Goal: Book appointment/travel/reservation

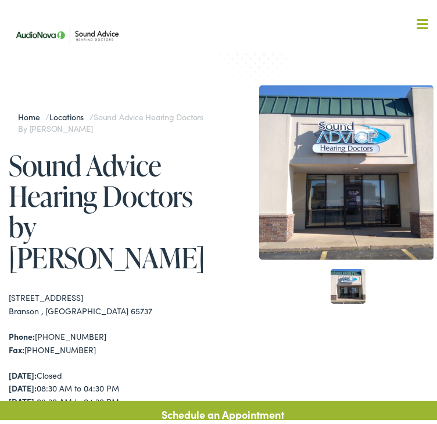
click at [416, 21] on div at bounding box center [422, 21] width 12 height 12
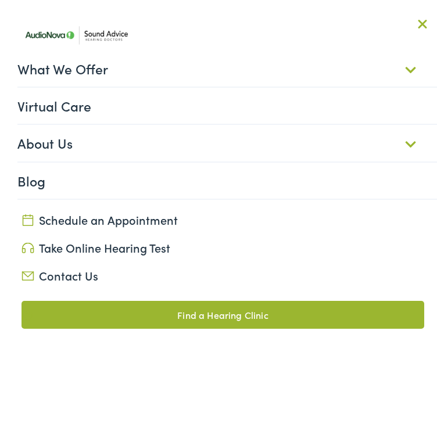
click at [404, 58] on link "What We Offer" at bounding box center [226, 64] width 419 height 36
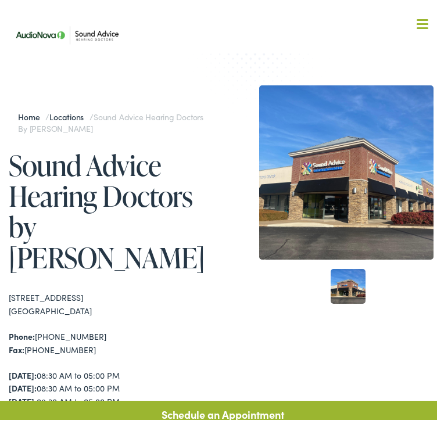
click at [416, 22] on div at bounding box center [422, 21] width 12 height 12
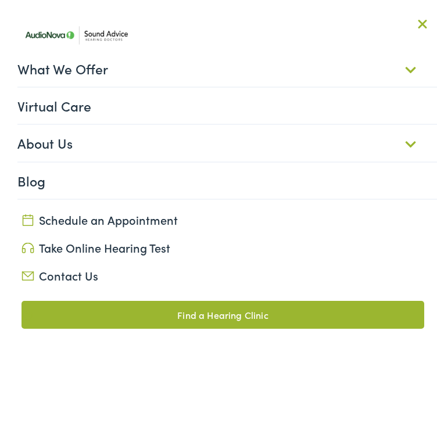
click at [401, 63] on link "What We Offer" at bounding box center [226, 64] width 419 height 36
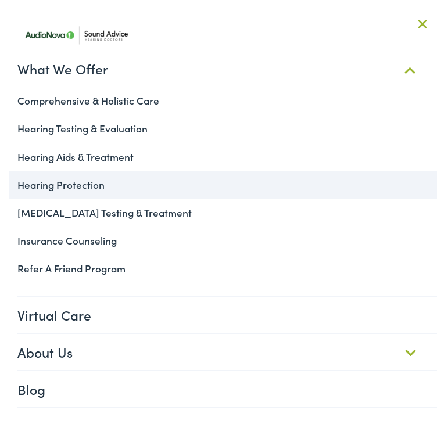
click at [116, 184] on link "Hearing Protection" at bounding box center [222, 181] width 427 height 28
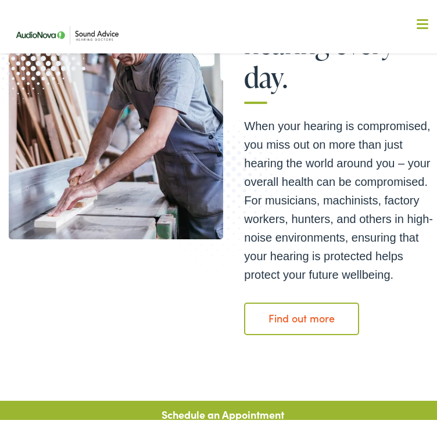
scroll to position [166, 0]
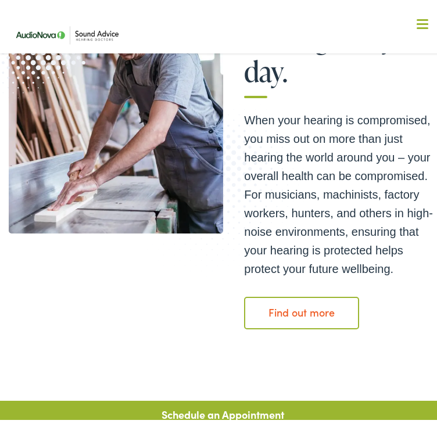
click at [278, 294] on link "Find out more" at bounding box center [301, 309] width 115 height 33
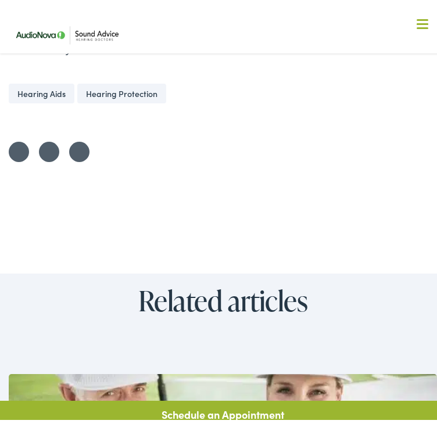
scroll to position [3467, 0]
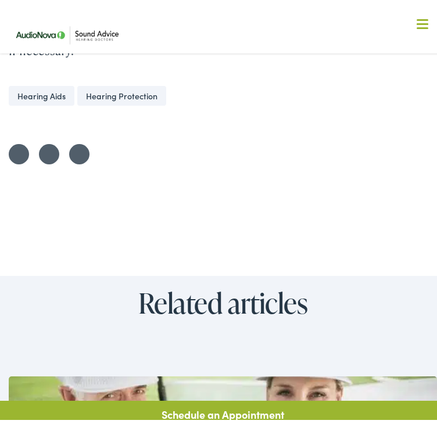
click at [144, 95] on link "Hearing Protection" at bounding box center [121, 92] width 89 height 20
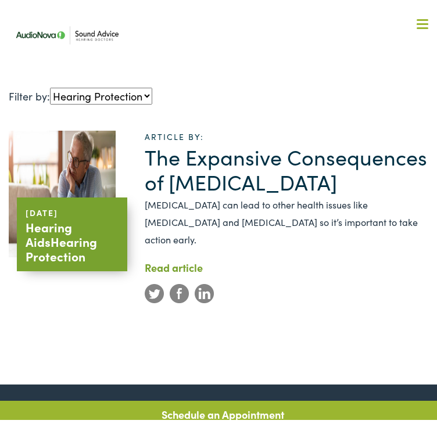
click at [415, 14] on button "Menu Close" at bounding box center [408, 20] width 39 height 13
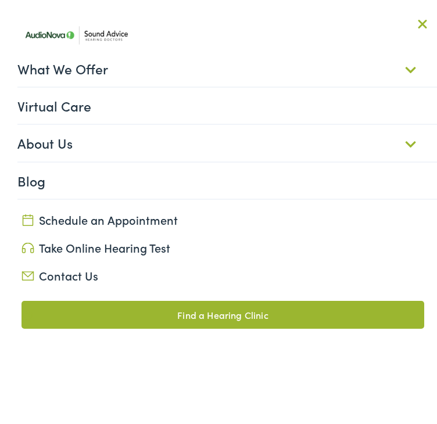
click at [400, 62] on link "What We Offer" at bounding box center [226, 64] width 419 height 36
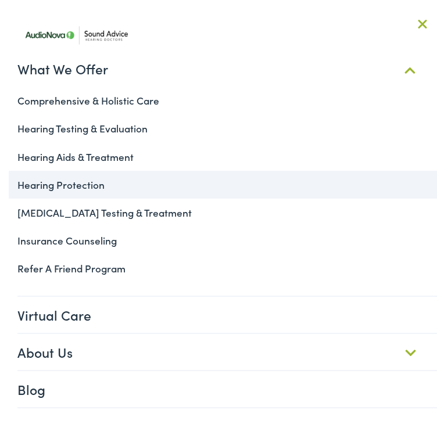
click at [141, 182] on link "Hearing Protection" at bounding box center [222, 181] width 427 height 28
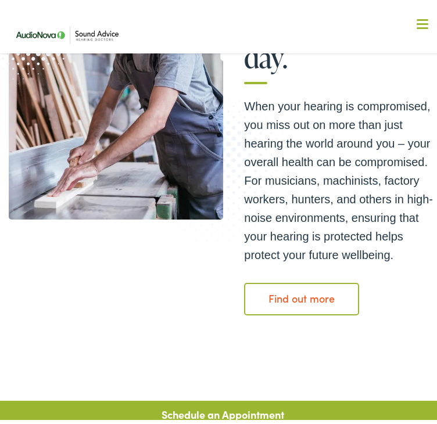
scroll to position [181, 0]
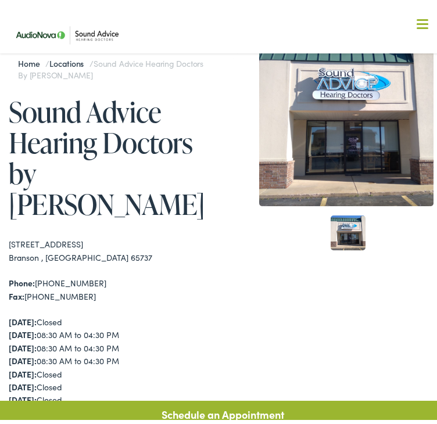
scroll to position [56, 0]
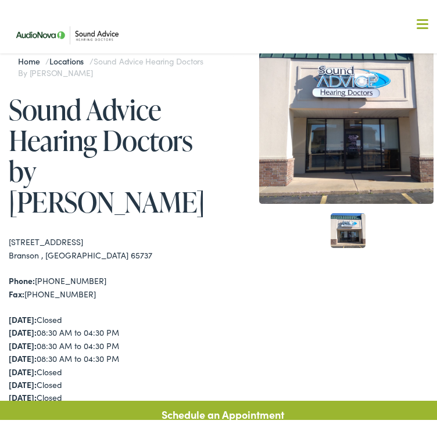
click at [416, 18] on div at bounding box center [422, 21] width 12 height 12
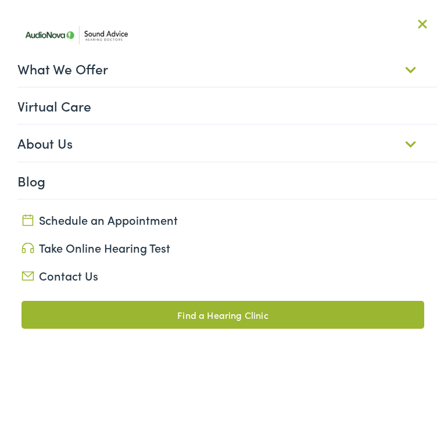
click at [164, 217] on link "Schedule an Appointment" at bounding box center [222, 215] width 402 height 16
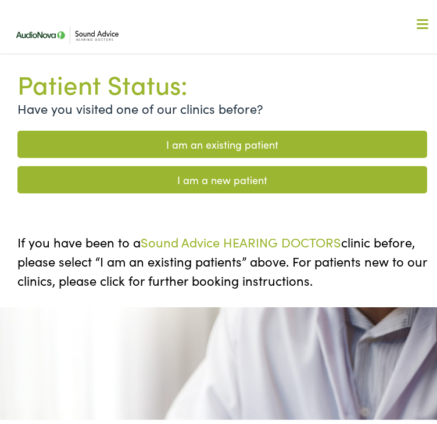
scroll to position [69, 0]
click at [199, 162] on link "I am a new patient" at bounding box center [221, 175] width 409 height 27
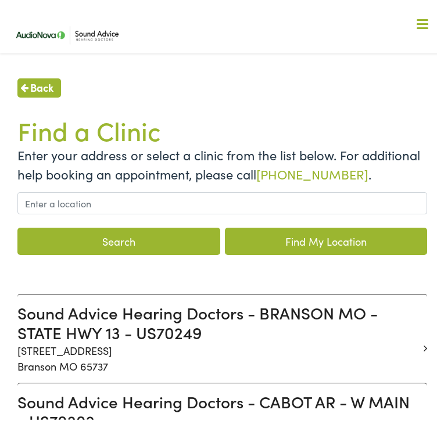
scroll to position [62, 0]
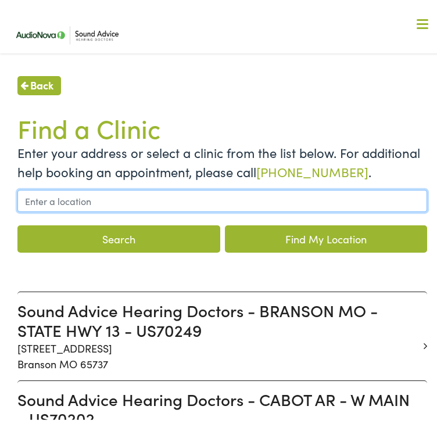
click at [126, 186] on input "text" at bounding box center [221, 197] width 409 height 22
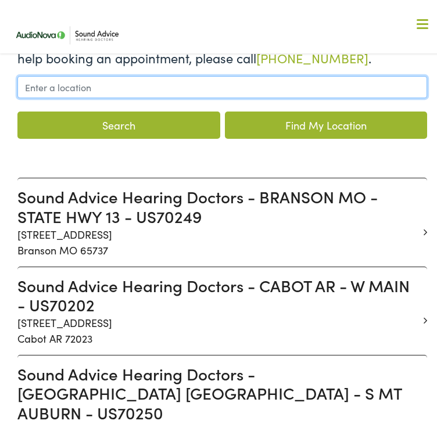
scroll to position [177, 0]
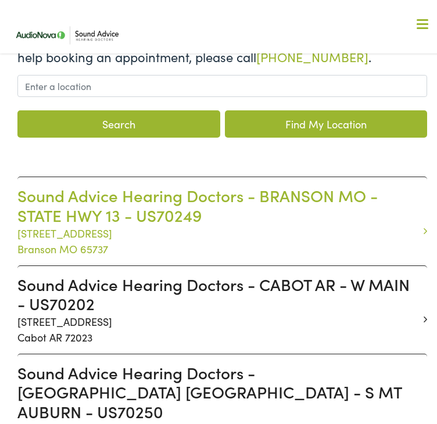
click at [316, 195] on h3 "Sound Advice Hearing Doctors - BRANSON MO - STATE HWY 13 - US70249" at bounding box center [217, 201] width 401 height 39
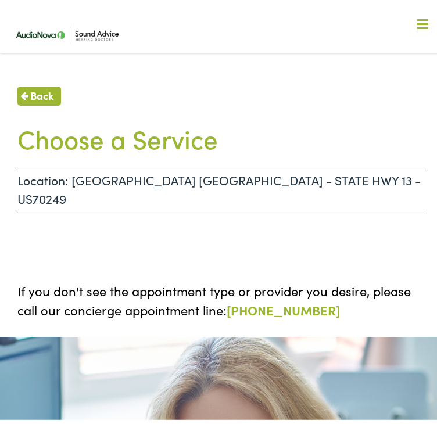
scroll to position [22, 0]
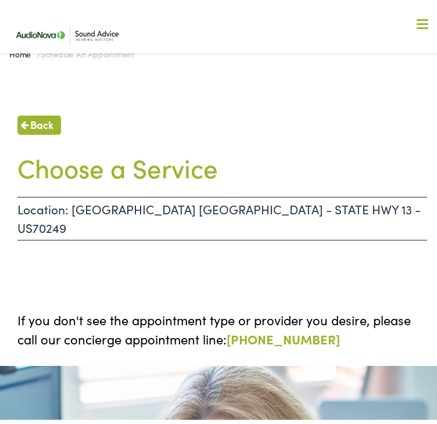
click at [285, 248] on ul at bounding box center [221, 259] width 409 height 23
click at [416, 24] on span at bounding box center [422, 24] width 12 height 2
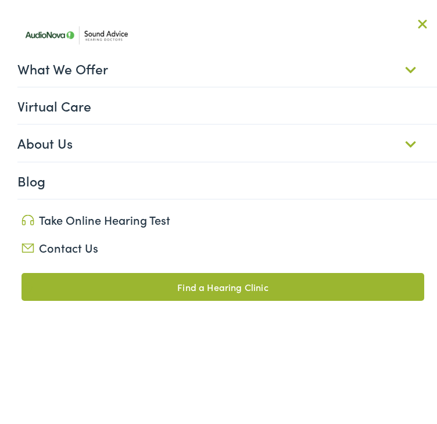
click at [402, 60] on link "What We Offer" at bounding box center [226, 64] width 419 height 36
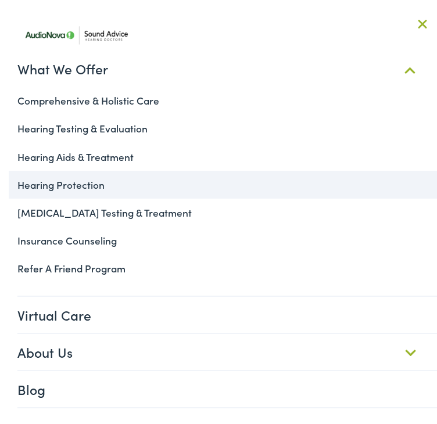
click at [140, 186] on link "Hearing Protection" at bounding box center [222, 181] width 427 height 28
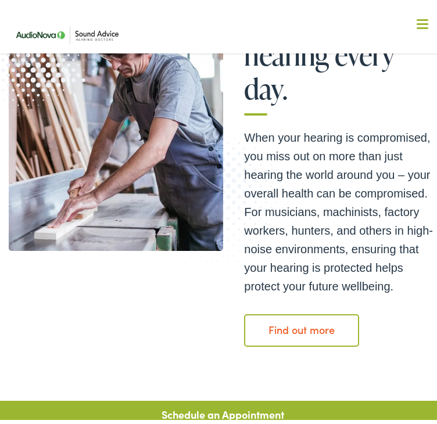
scroll to position [149, 0]
